Goal: Navigation & Orientation: Find specific page/section

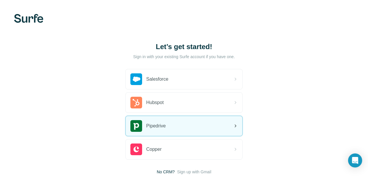
scroll to position [0, 0]
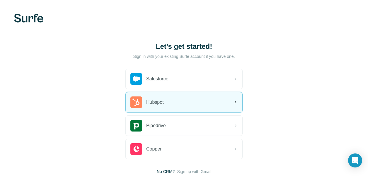
click at [179, 103] on div "Hubspot" at bounding box center [184, 102] width 116 height 20
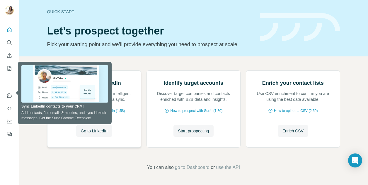
scroll to position [6, 0]
click at [10, 71] on button "My lists" at bounding box center [9, 68] width 9 height 11
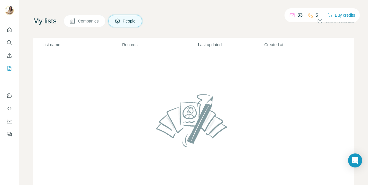
scroll to position [15, 0]
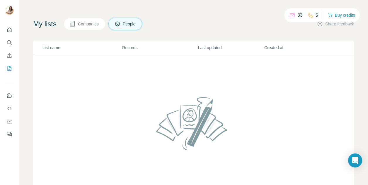
click at [49, 51] on p "List name" at bounding box center [81, 48] width 79 height 6
click at [11, 30] on icon "Quick start" at bounding box center [9, 30] width 6 height 6
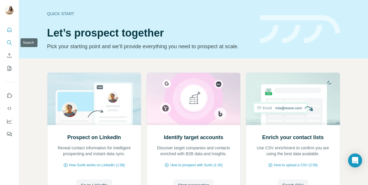
click at [10, 42] on icon "Search" at bounding box center [9, 43] width 6 height 6
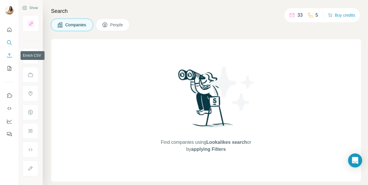
click at [10, 54] on icon "Enrich CSV" at bounding box center [9, 56] width 6 height 6
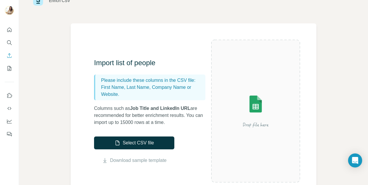
scroll to position [23, 0]
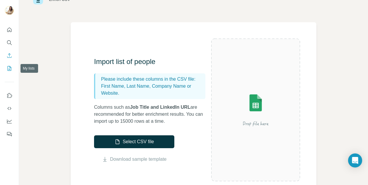
click at [10, 69] on icon "My lists" at bounding box center [9, 69] width 6 height 6
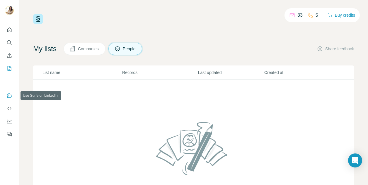
click at [10, 97] on icon "Use Surfe on LinkedIn" at bounding box center [9, 95] width 5 height 5
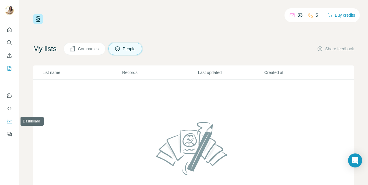
click at [11, 120] on icon "Dashboard" at bounding box center [9, 122] width 6 height 6
click at [297, 13] on p "33" at bounding box center [299, 15] width 5 height 7
click at [297, 18] on p "33" at bounding box center [299, 15] width 5 height 7
click at [8, 29] on icon "Quick start" at bounding box center [9, 30] width 6 height 6
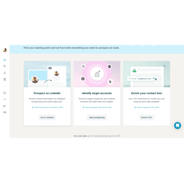
scroll to position [54, 0]
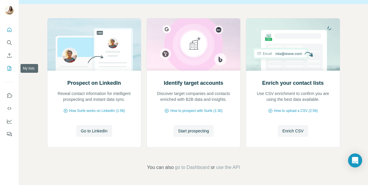
click at [11, 69] on icon "My lists" at bounding box center [10, 68] width 4 height 5
